Goal: Find specific page/section: Find specific page/section

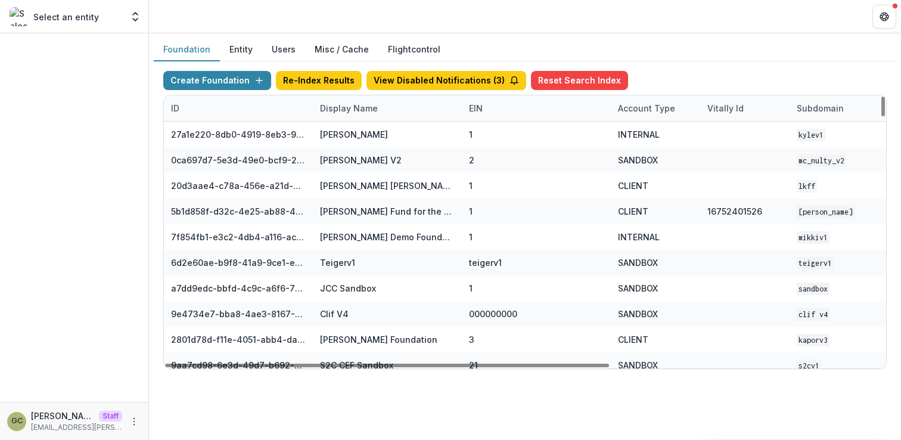
click at [366, 108] on div "Display Name" at bounding box center [349, 108] width 72 height 13
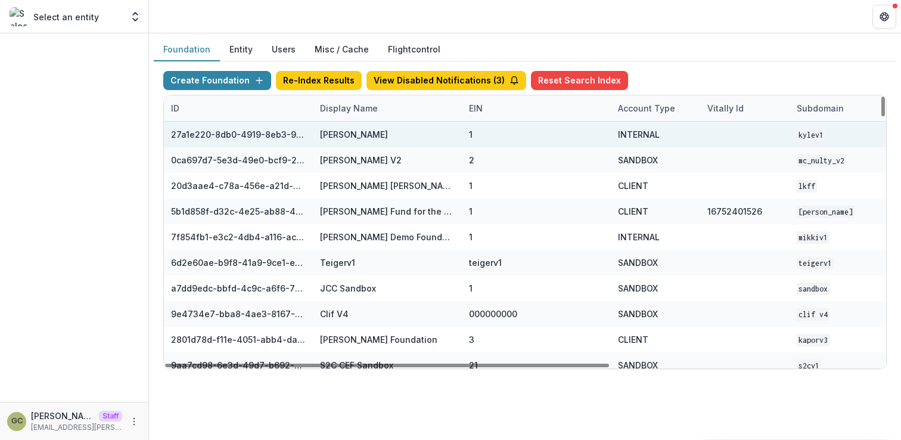
click at [491, 131] on div "1" at bounding box center [536, 135] width 135 height 26
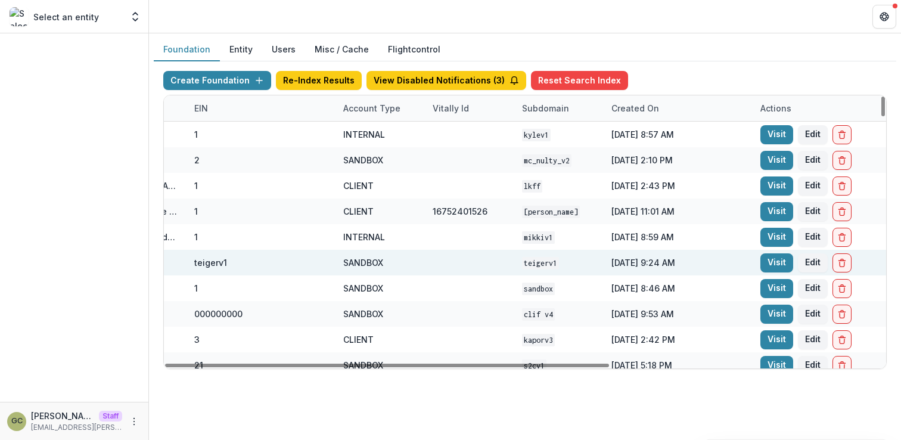
scroll to position [0, 383]
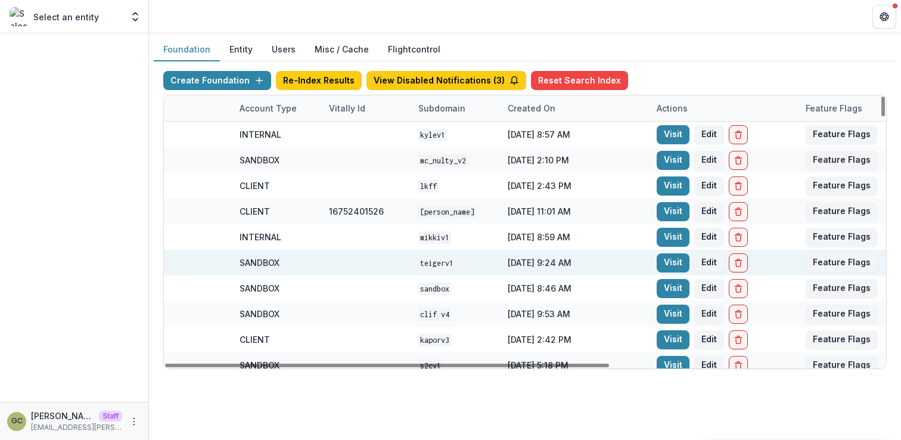
drag, startPoint x: 585, startPoint y: 365, endPoint x: 818, endPoint y: 273, distance: 250.3
click at [609, 363] on div at bounding box center [387, 365] width 444 height 4
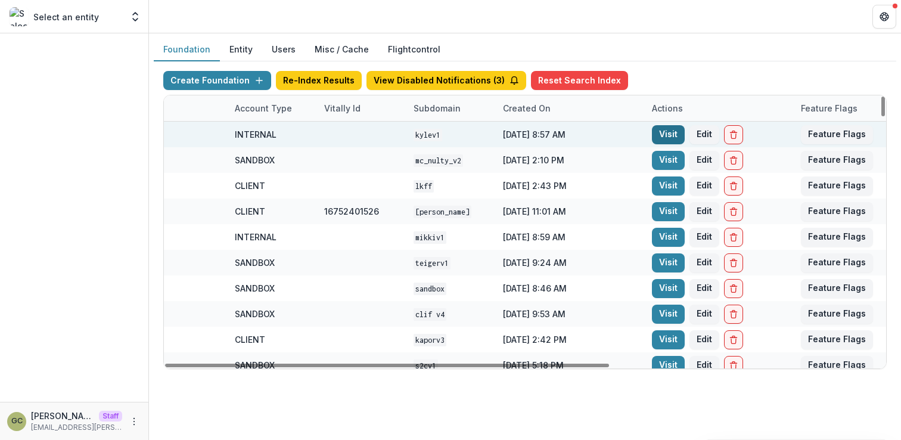
click at [670, 133] on link "Visit" at bounding box center [668, 134] width 33 height 19
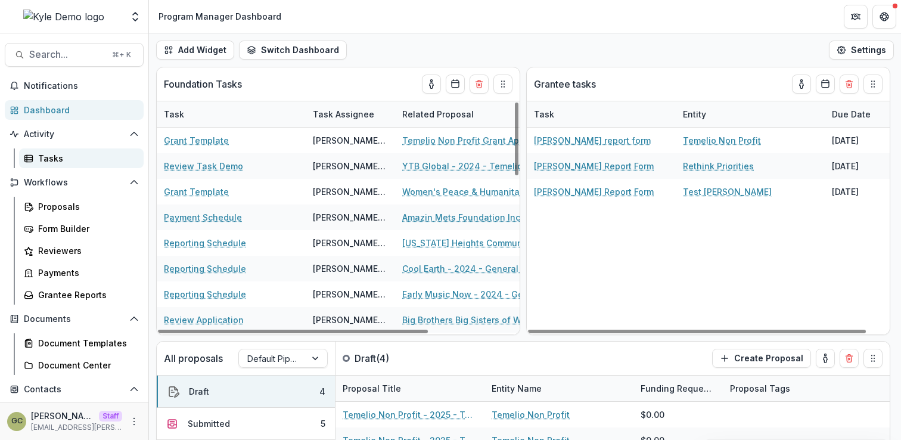
click at [80, 162] on div "Tasks" at bounding box center [86, 158] width 96 height 13
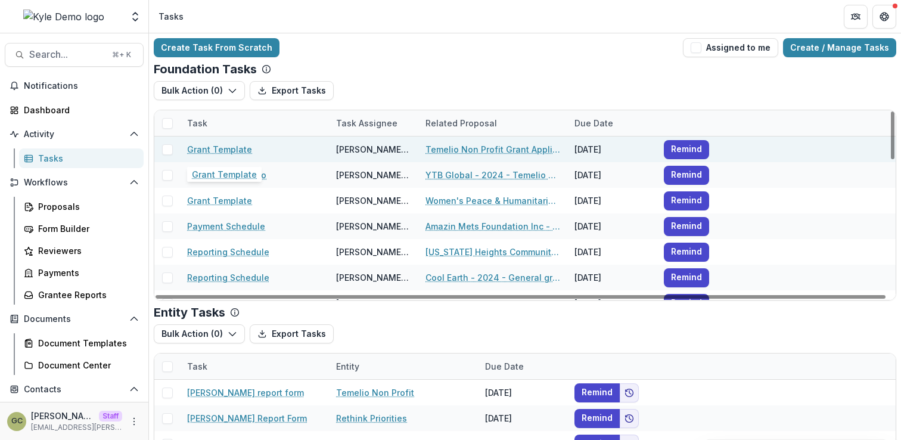
click at [214, 152] on link "Grant Template" at bounding box center [219, 149] width 65 height 13
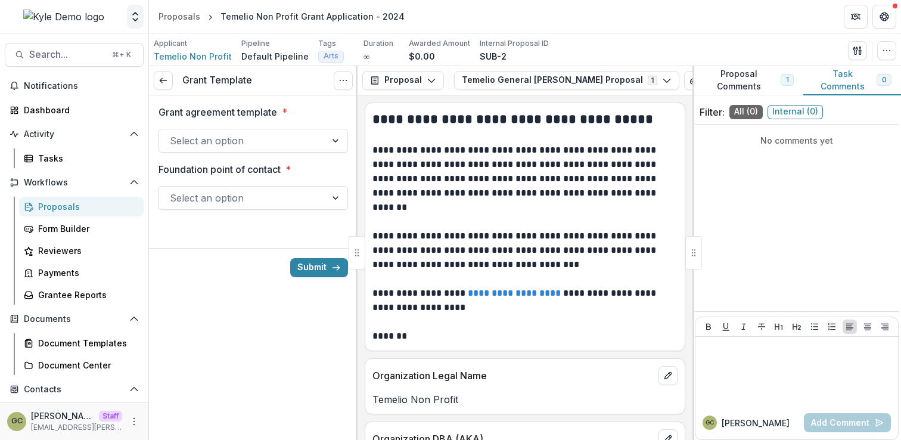
click at [133, 15] on icon "Open entity switcher" at bounding box center [135, 17] width 12 height 12
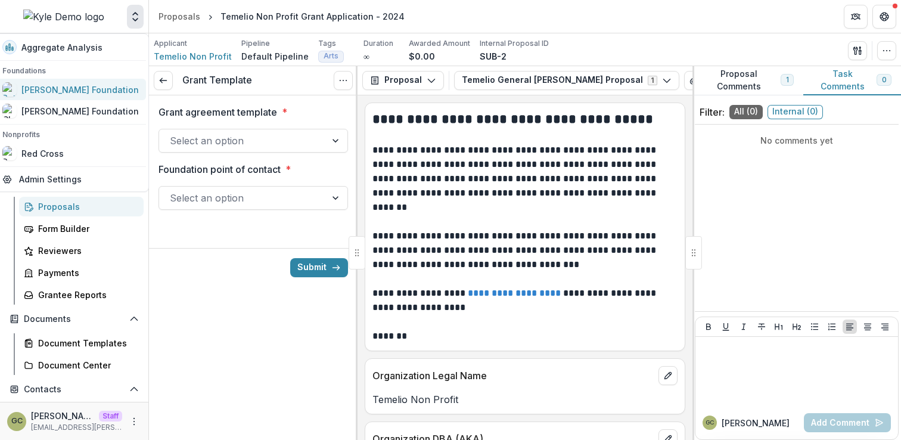
click at [99, 91] on div "[PERSON_NAME] Foundation" at bounding box center [79, 89] width 117 height 13
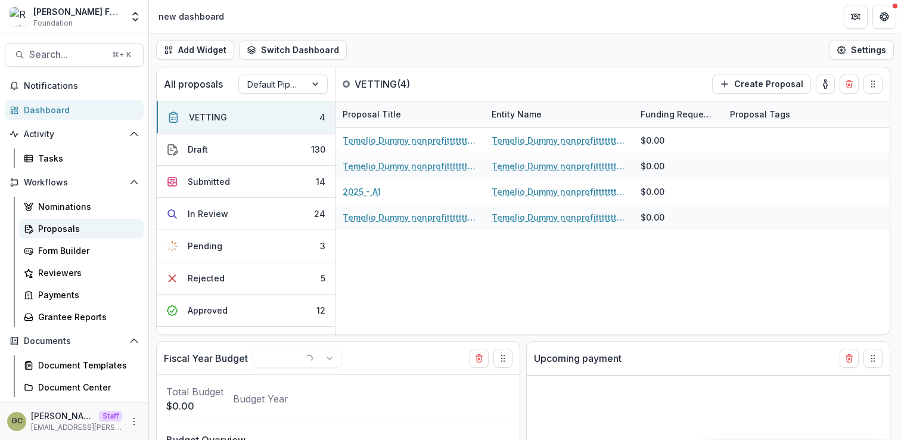
click at [102, 232] on div "Proposals" at bounding box center [86, 228] width 96 height 13
select select "******"
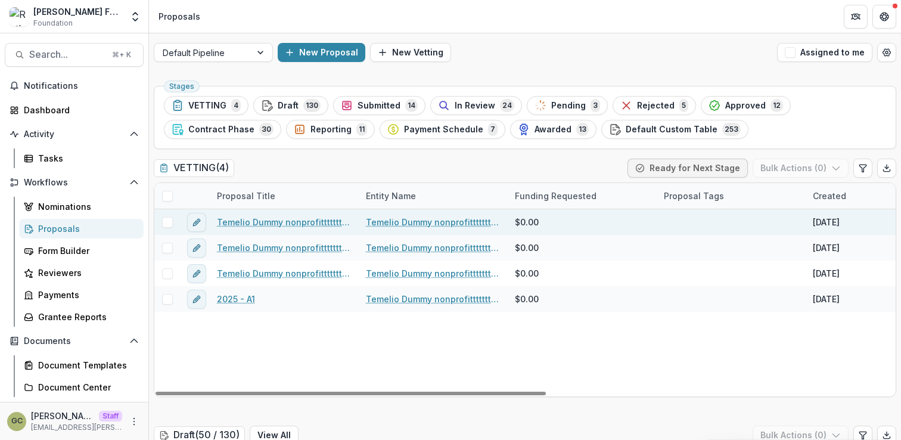
click at [300, 226] on link "Temelio Dummy nonprofittttttttt a4 sda16s5d - 2025 - A1" at bounding box center [284, 222] width 135 height 13
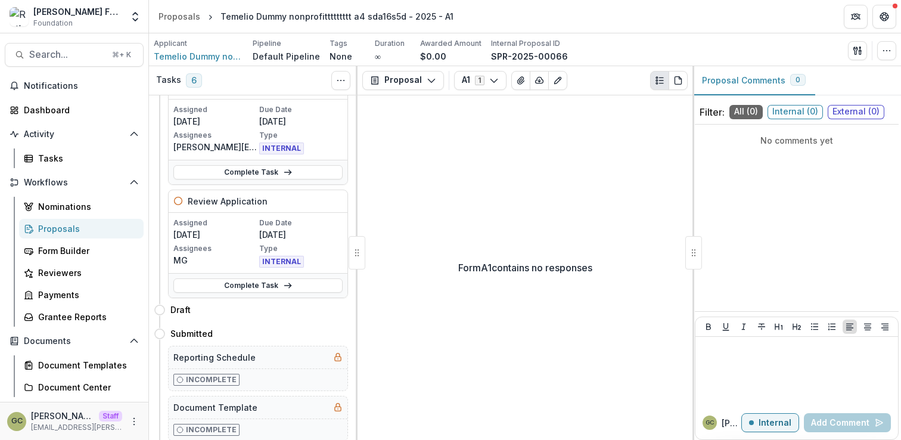
scroll to position [551, 0]
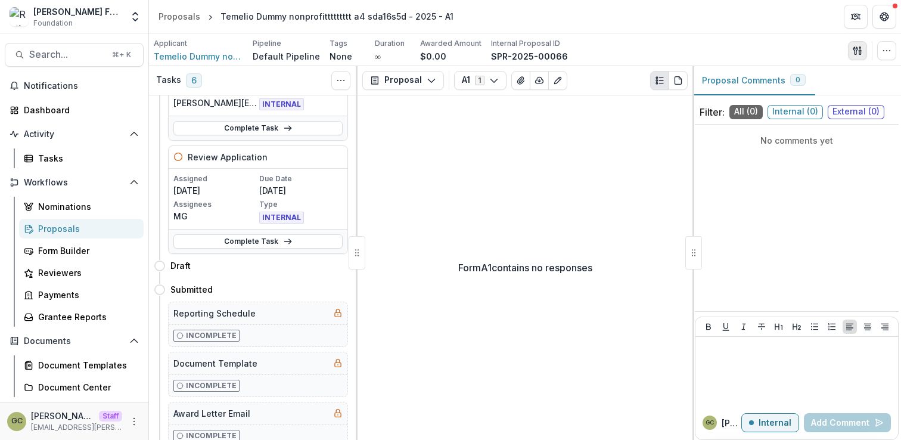
click at [862, 52] on button "button" at bounding box center [857, 50] width 19 height 19
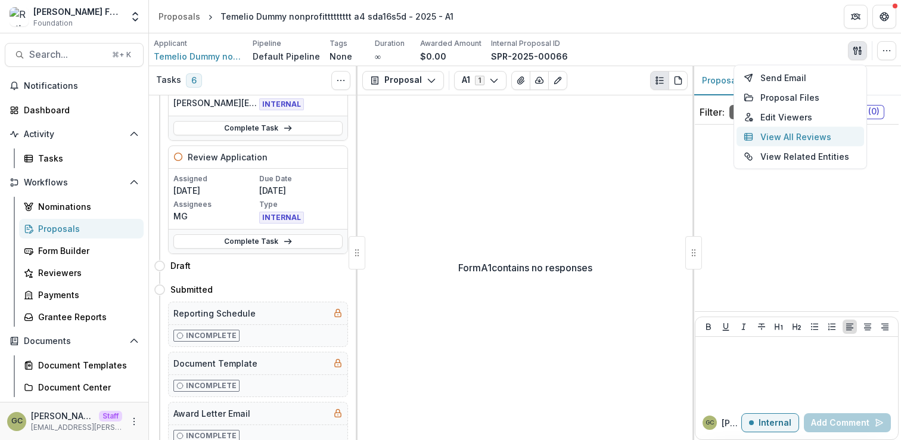
click at [828, 132] on button "View All Reviews" at bounding box center [799, 137] width 127 height 20
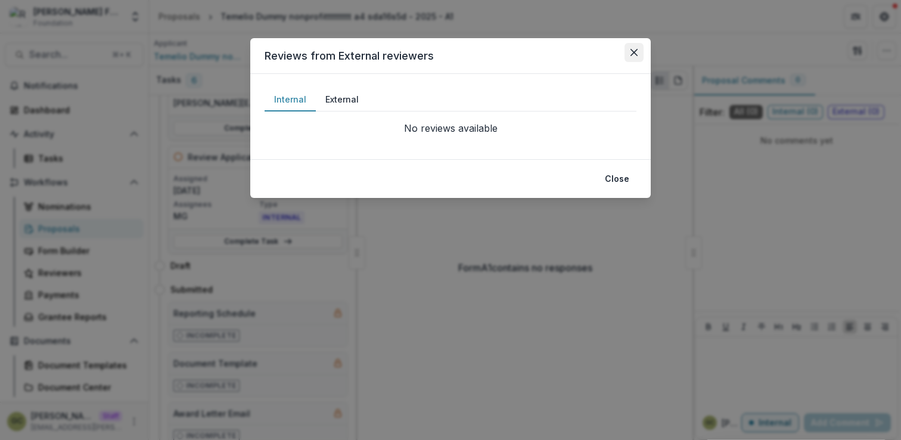
click at [637, 54] on button "Close" at bounding box center [633, 52] width 19 height 19
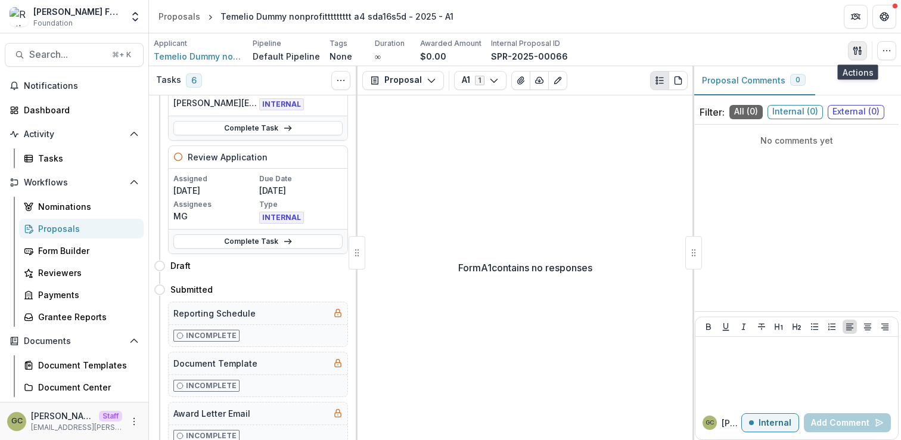
click at [855, 46] on icon "button" at bounding box center [857, 51] width 10 height 10
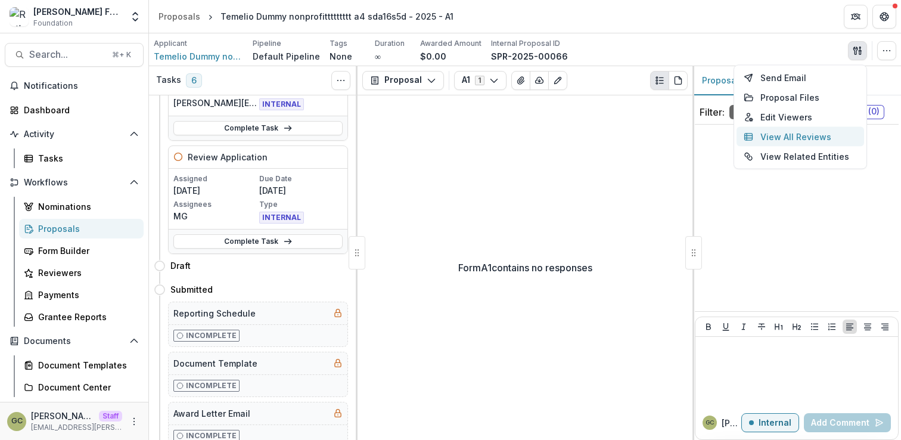
click at [818, 137] on button "View All Reviews" at bounding box center [799, 137] width 127 height 20
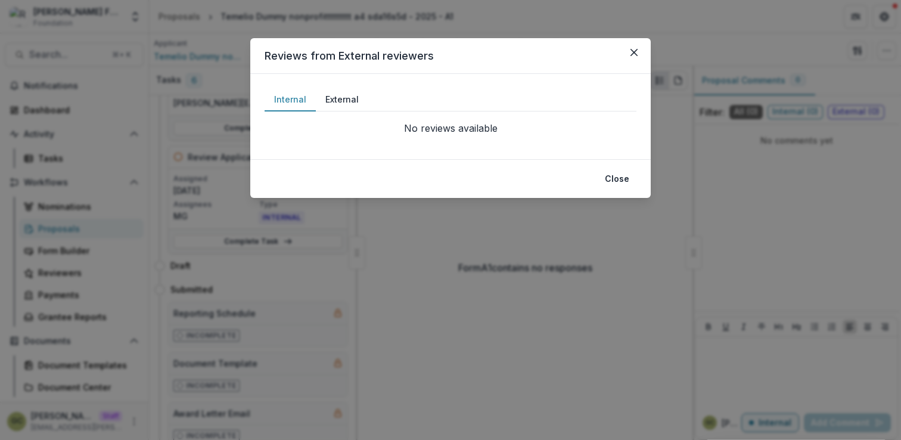
click at [335, 102] on button "External" at bounding box center [342, 99] width 52 height 23
click at [761, 210] on div "Reviews from External reviewers Internal External No reviews available No revie…" at bounding box center [450, 220] width 901 height 440
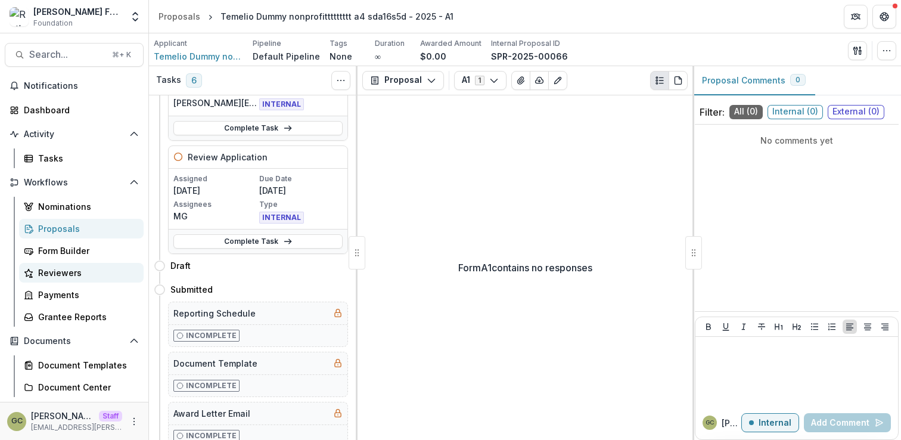
click at [82, 264] on link "Reviewers" at bounding box center [81, 273] width 124 height 20
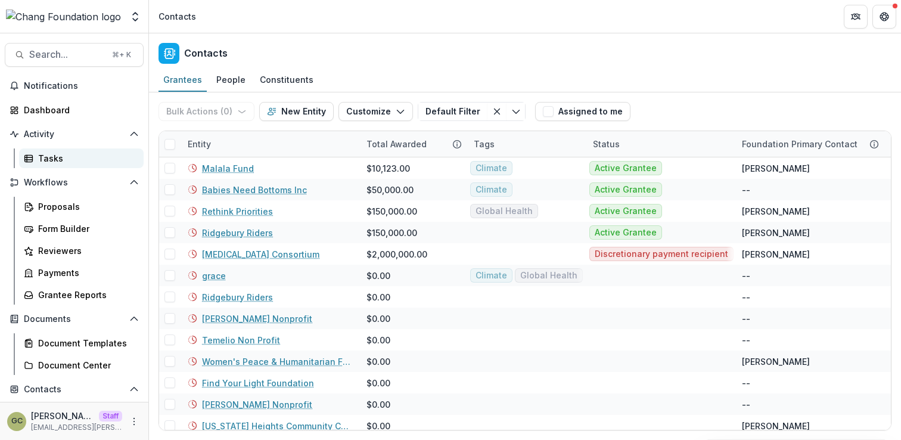
click at [82, 155] on div "Tasks" at bounding box center [86, 158] width 96 height 13
